Goal: Browse casually

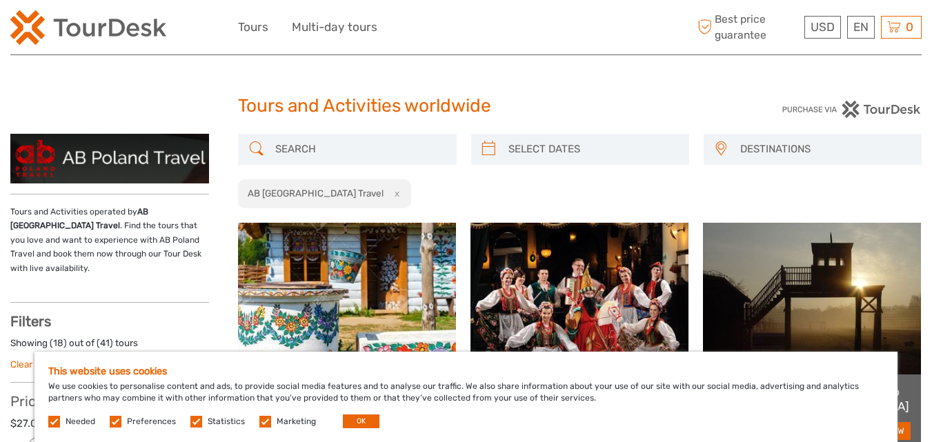
click at [114, 164] on img at bounding box center [109, 159] width 199 height 50
click at [78, 154] on img at bounding box center [109, 159] width 199 height 50
